Goal: Transaction & Acquisition: Purchase product/service

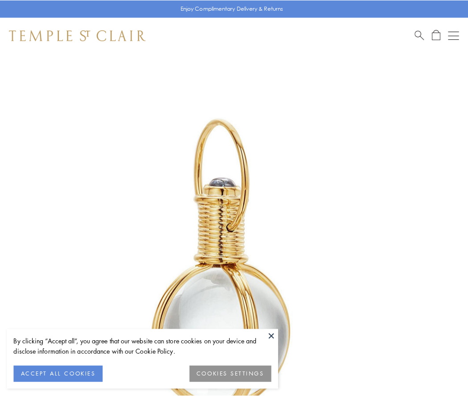
scroll to position [233, 0]
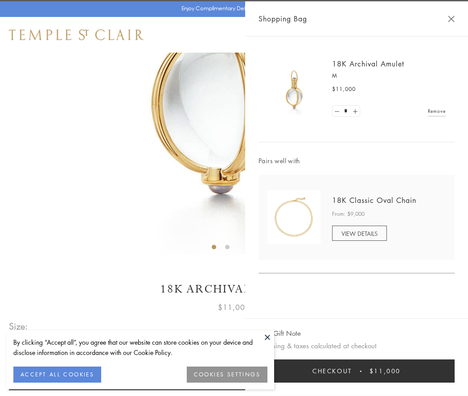
click at [357, 371] on button "Checkout $11,000" at bounding box center [357, 370] width 196 height 23
